Goal: Information Seeking & Learning: Understand process/instructions

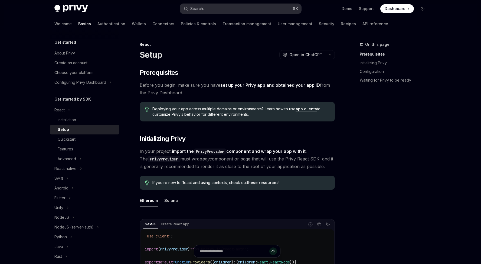
click at [245, 9] on button "Search... ⌘ K" at bounding box center [240, 9] width 121 height 10
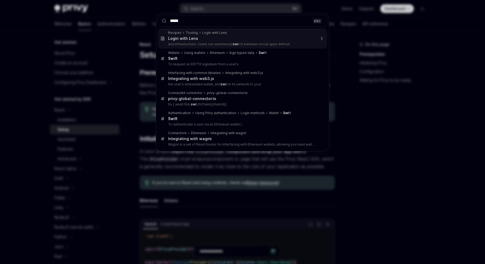
type input "******"
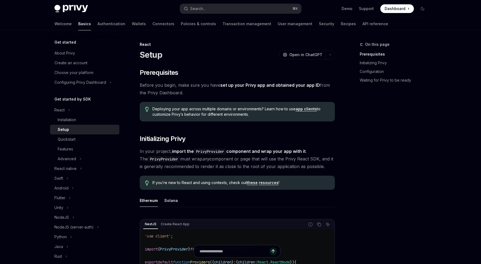
type textarea "*"
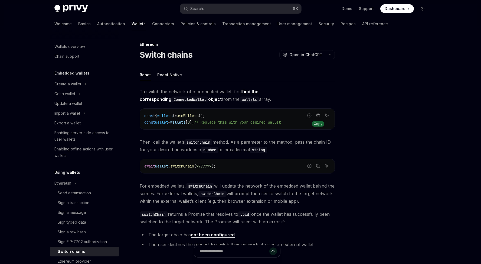
click at [318, 115] on icon "Copy the contents from the code block" at bounding box center [318, 115] width 4 height 4
